Goal: Transaction & Acquisition: Download file/media

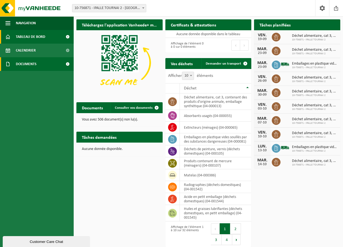
click at [67, 63] on span at bounding box center [67, 64] width 12 height 14
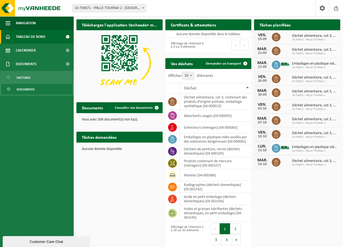
click at [45, 86] on link "Documents" at bounding box center [36, 89] width 71 height 10
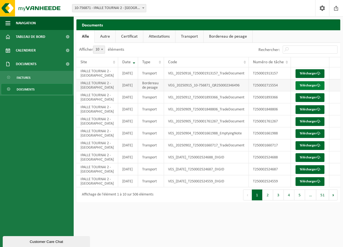
click at [313, 90] on link "Télécharger" at bounding box center [310, 85] width 29 height 9
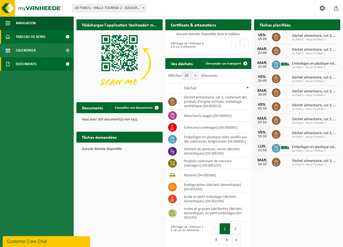
click at [66, 64] on span at bounding box center [67, 64] width 12 height 14
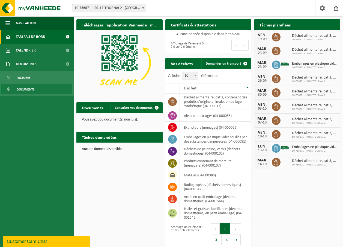
click at [47, 86] on link "Documents" at bounding box center [36, 89] width 71 height 10
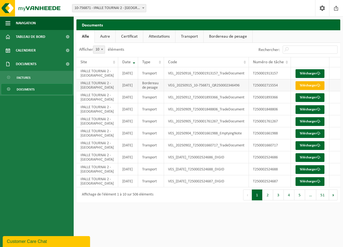
click at [317, 87] on span at bounding box center [319, 86] width 4 height 4
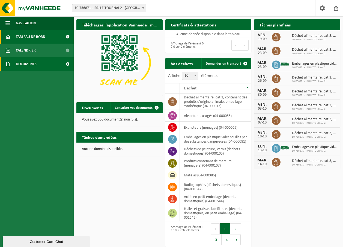
click at [66, 64] on span at bounding box center [67, 64] width 12 height 14
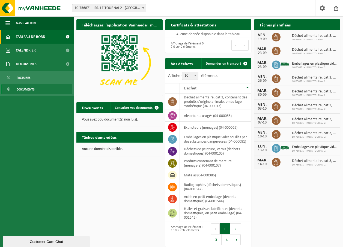
click at [52, 87] on link "Documents" at bounding box center [36, 89] width 71 height 10
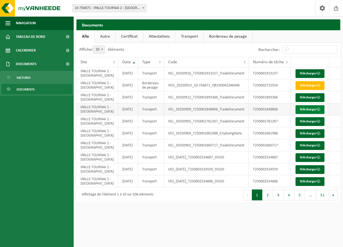
click at [314, 114] on link "Télécharger" at bounding box center [310, 109] width 29 height 9
